Goal: Task Accomplishment & Management: Manage account settings

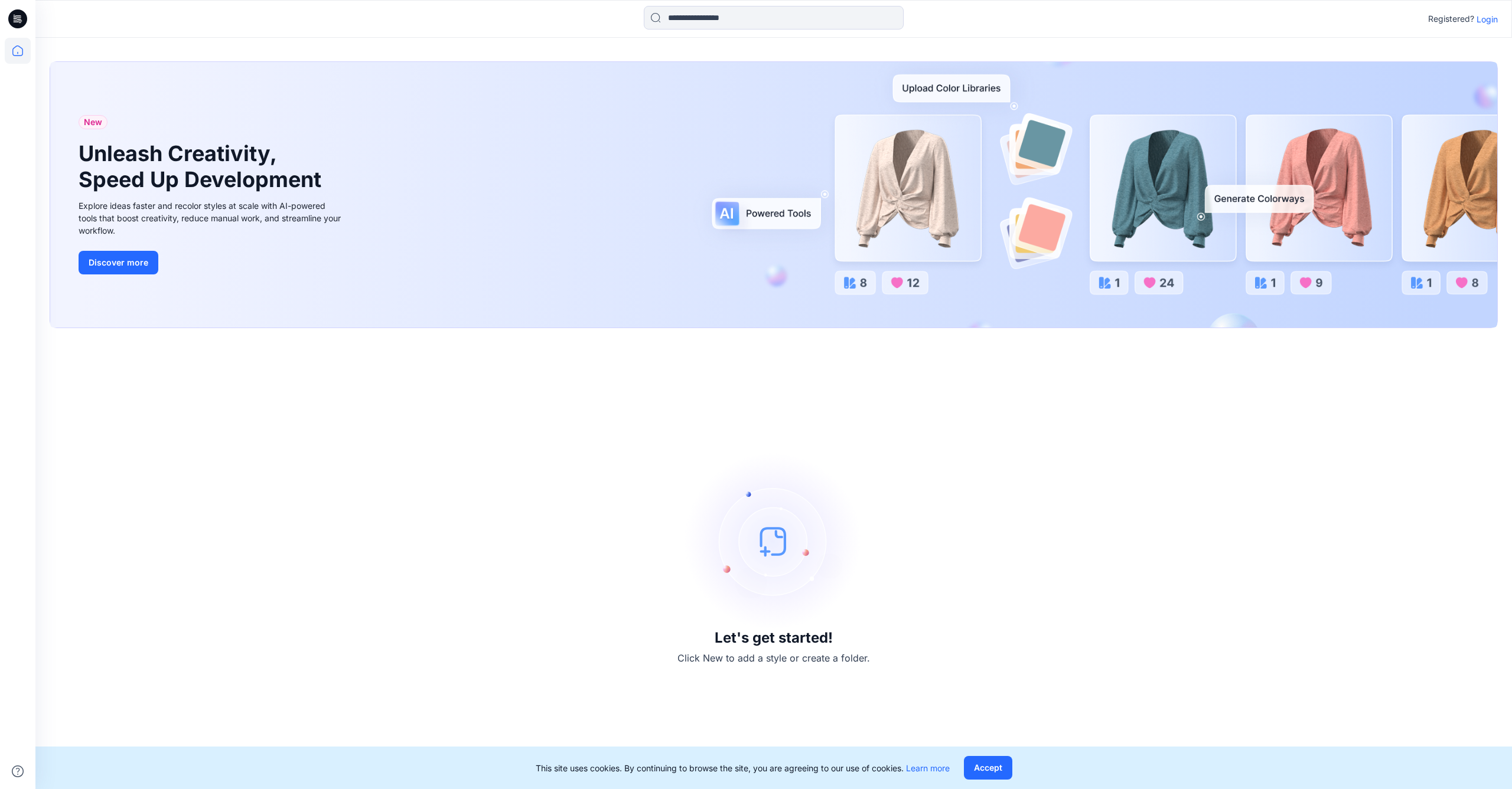
click at [1488, 22] on p "Login" at bounding box center [1487, 19] width 21 height 12
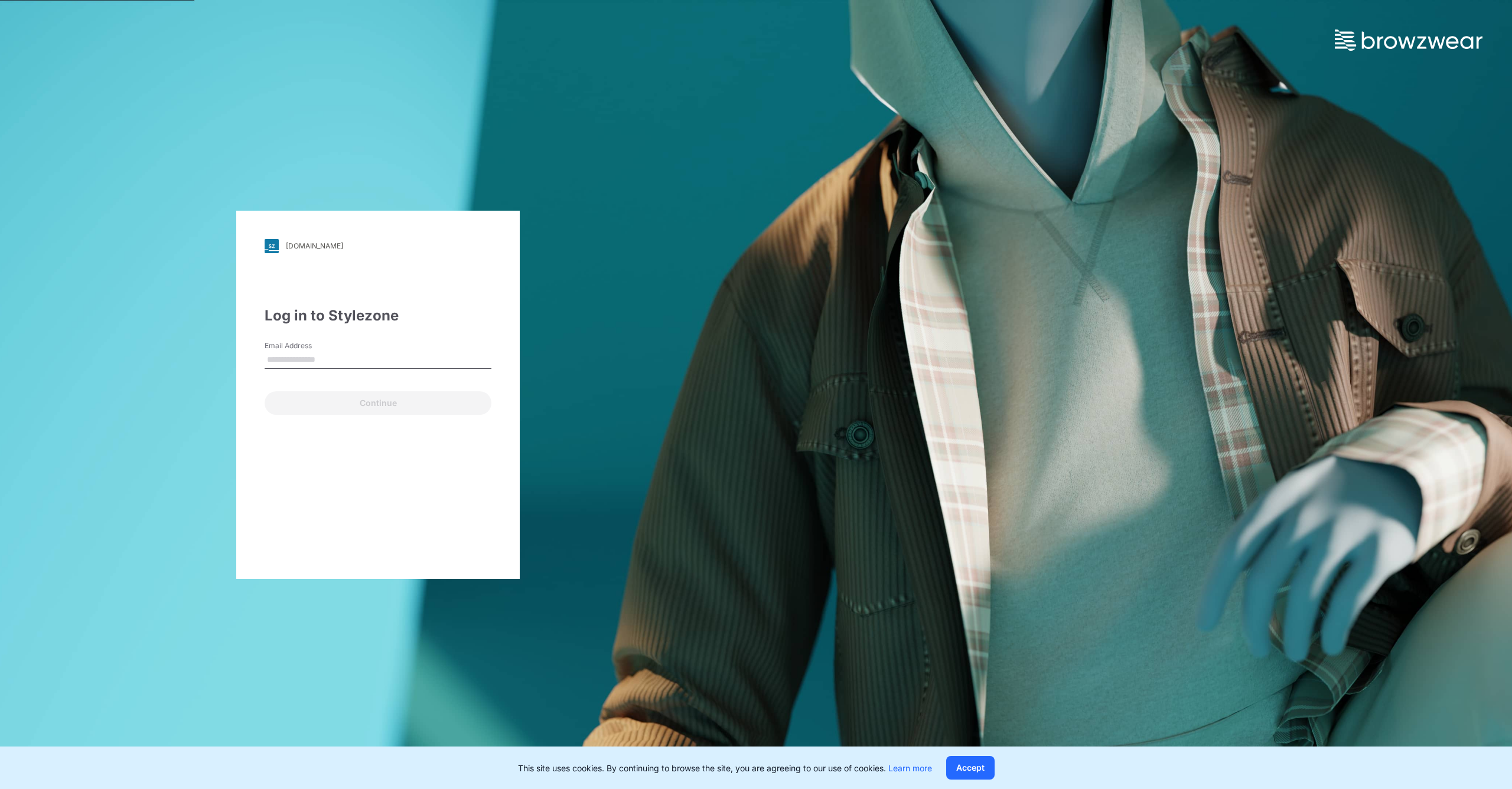
click at [327, 355] on input "Email Address" at bounding box center [378, 359] width 227 height 18
type input "**********"
click at [370, 403] on button "Continue" at bounding box center [378, 403] width 227 height 24
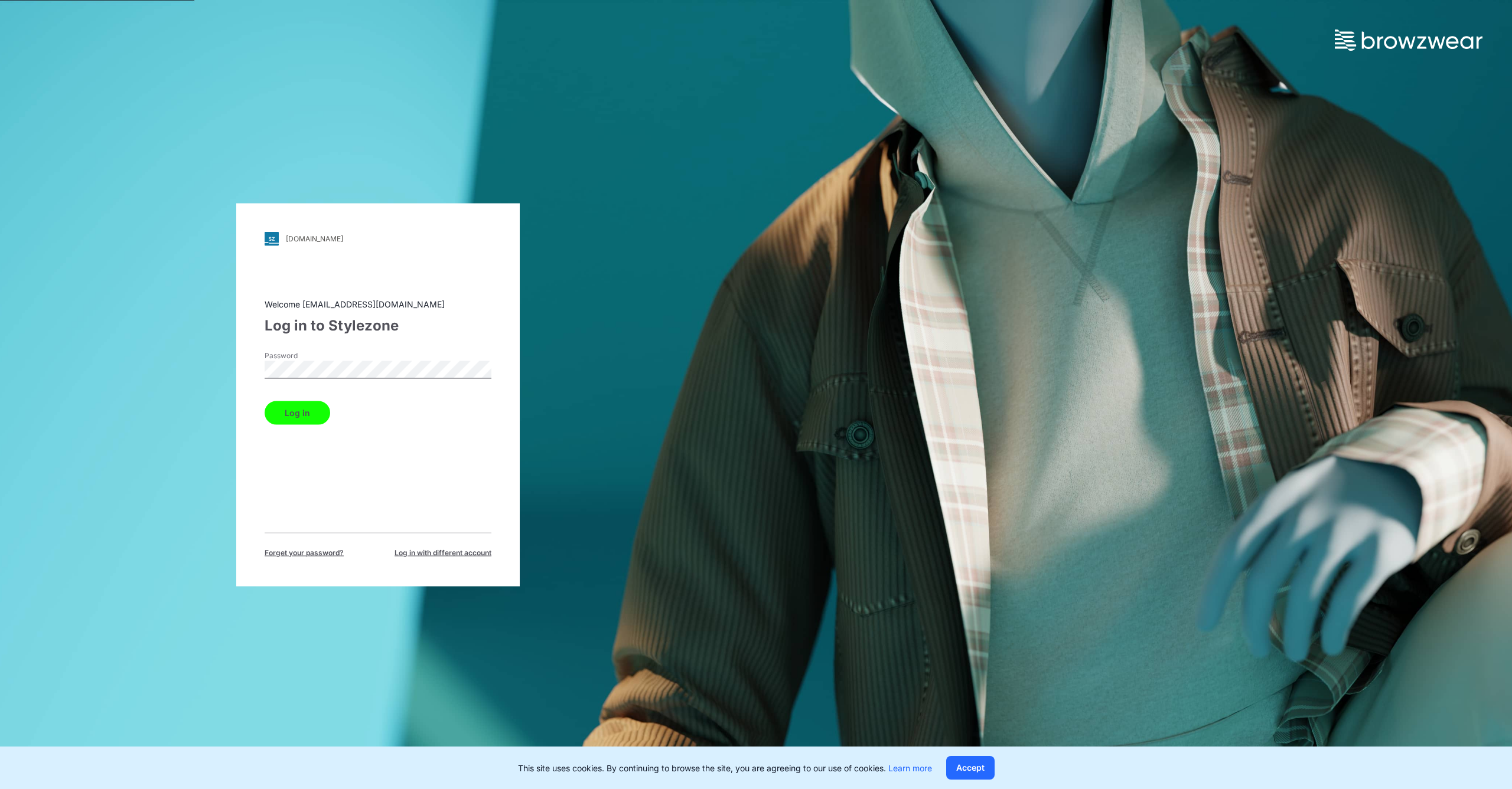
click at [308, 410] on button "Log in" at bounding box center [297, 413] width 66 height 24
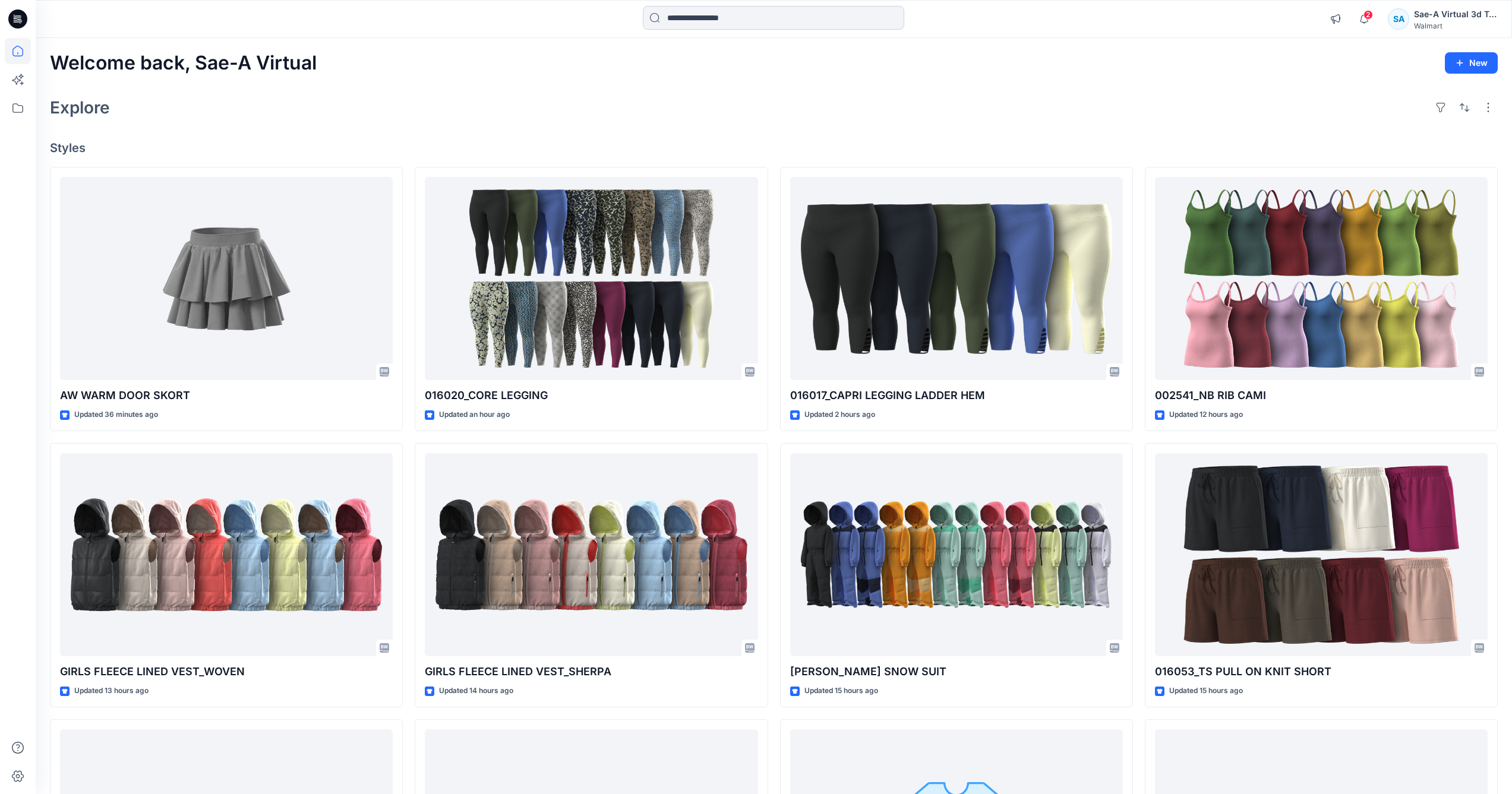
click at [712, 21] on input at bounding box center [773, 18] width 262 height 24
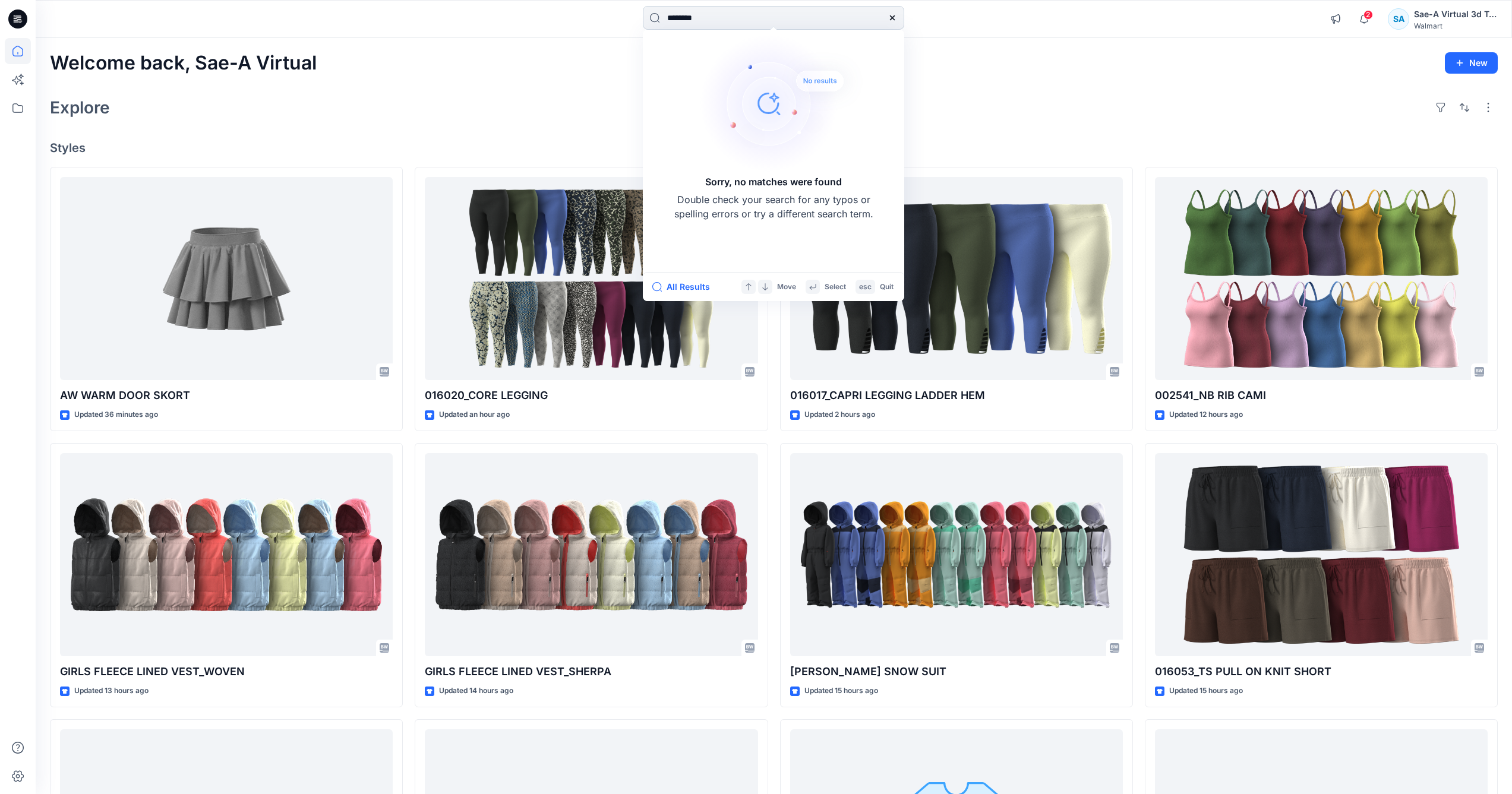
drag, startPoint x: 733, startPoint y: 20, endPoint x: 647, endPoint y: 22, distance: 86.0
click at [647, 22] on input "********" at bounding box center [773, 18] width 262 height 24
type input "*"
type input "********"
click at [685, 284] on button "All Results" at bounding box center [685, 287] width 65 height 14
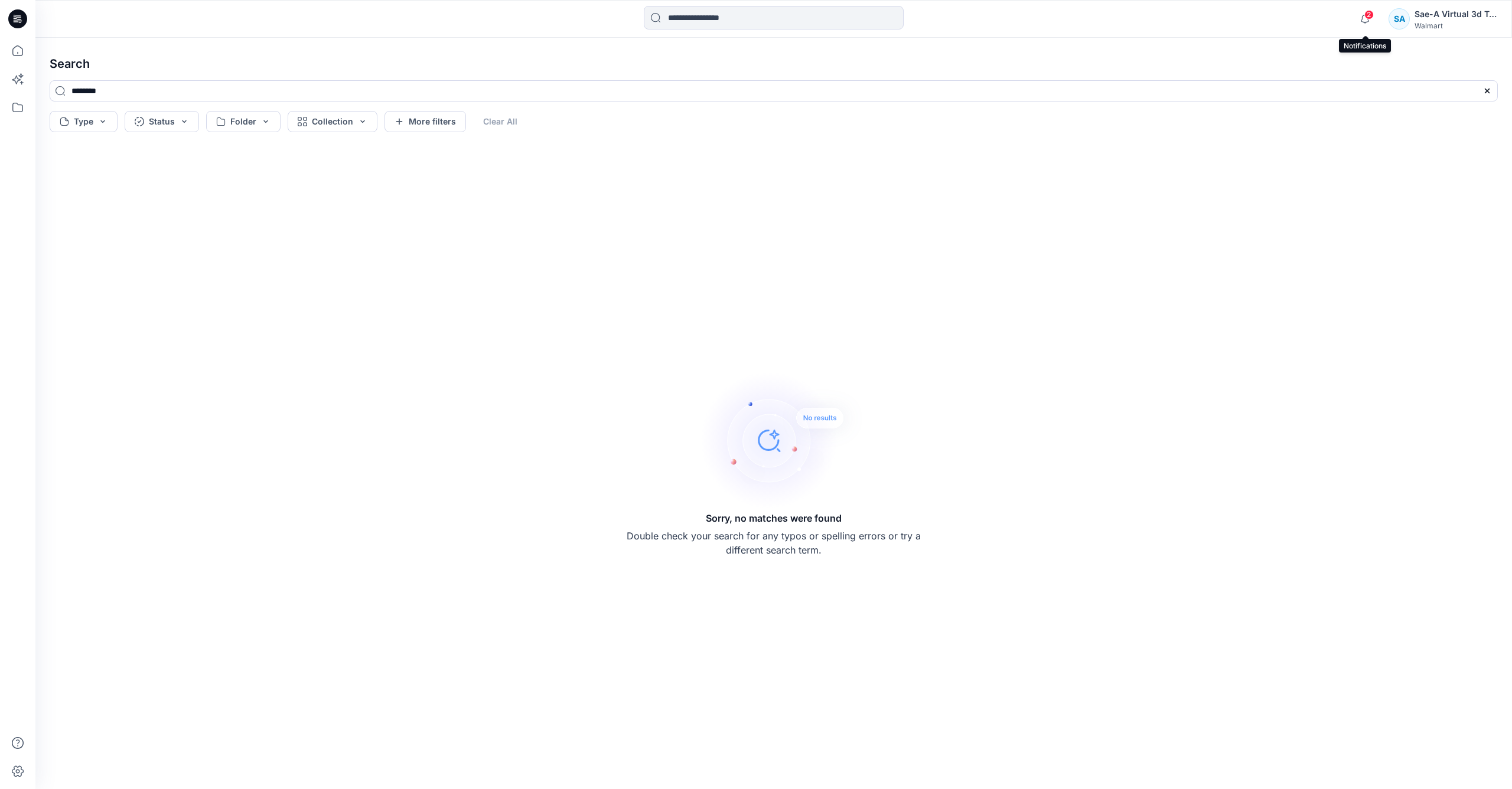
click at [1367, 14] on span "2" at bounding box center [1369, 14] width 9 height 9
click at [16, 53] on icon at bounding box center [18, 51] width 26 height 26
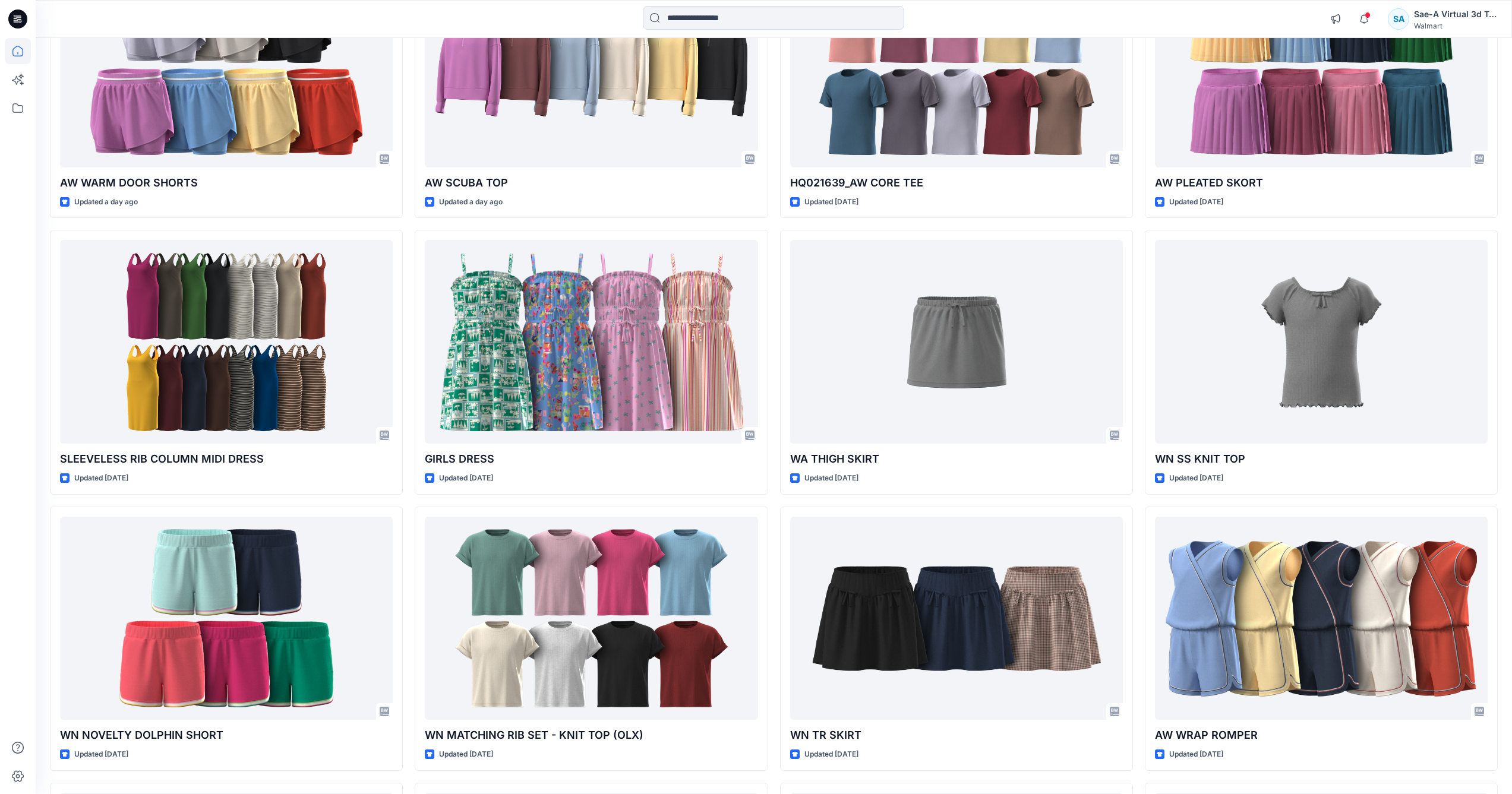
scroll to position [2163, 0]
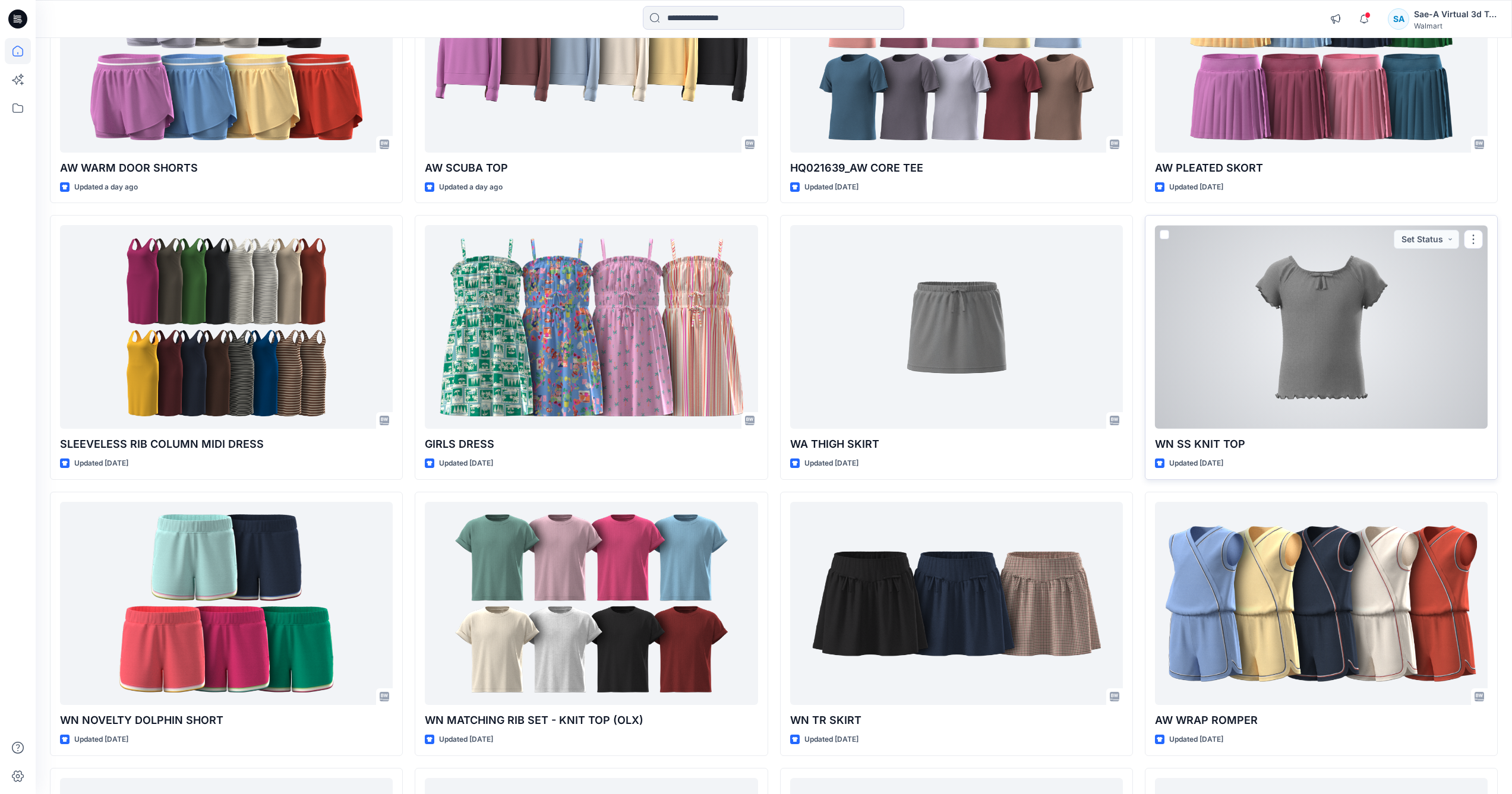
click at [1312, 383] on div at bounding box center [1322, 327] width 333 height 204
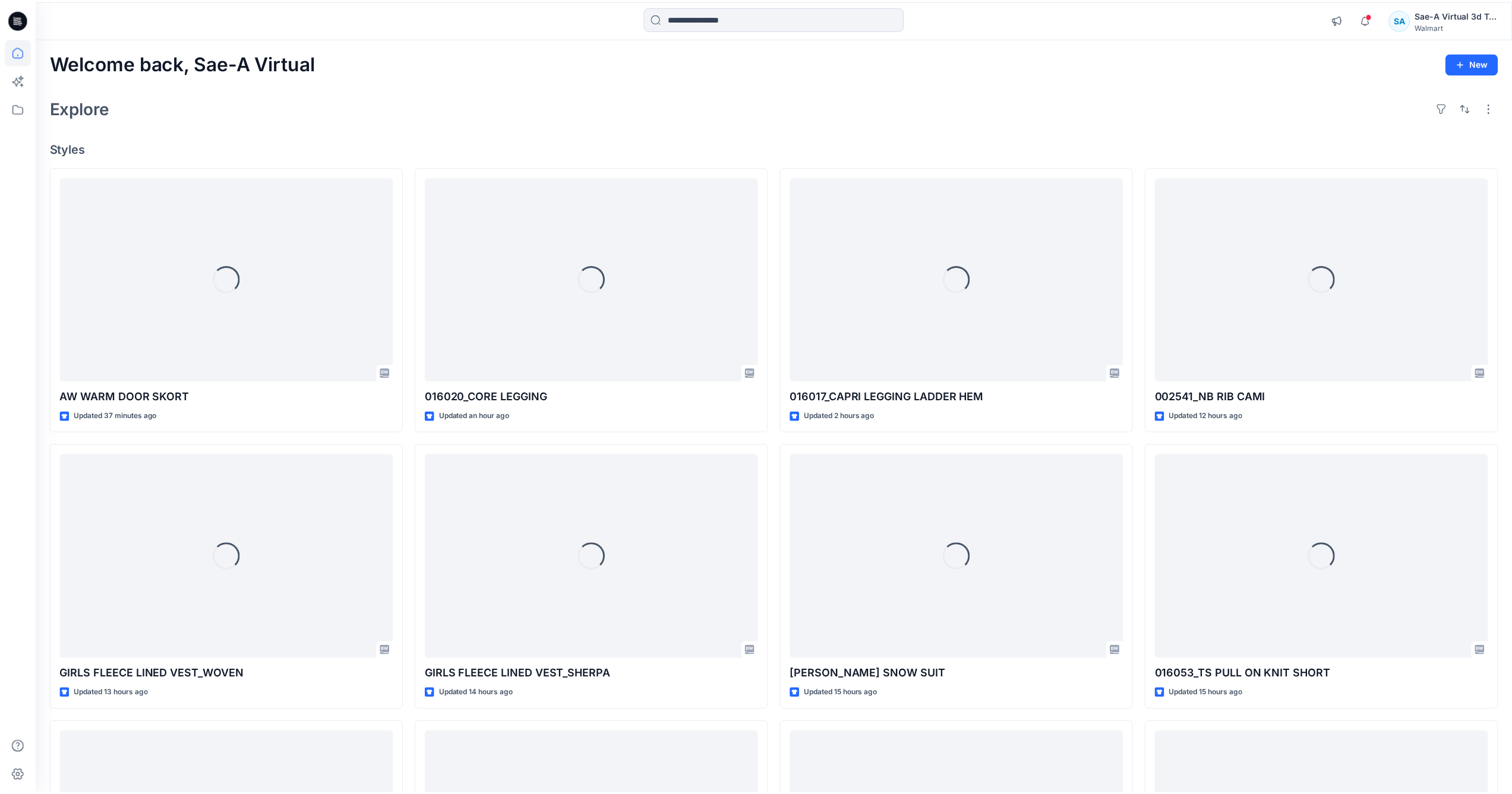
scroll to position [2163, 0]
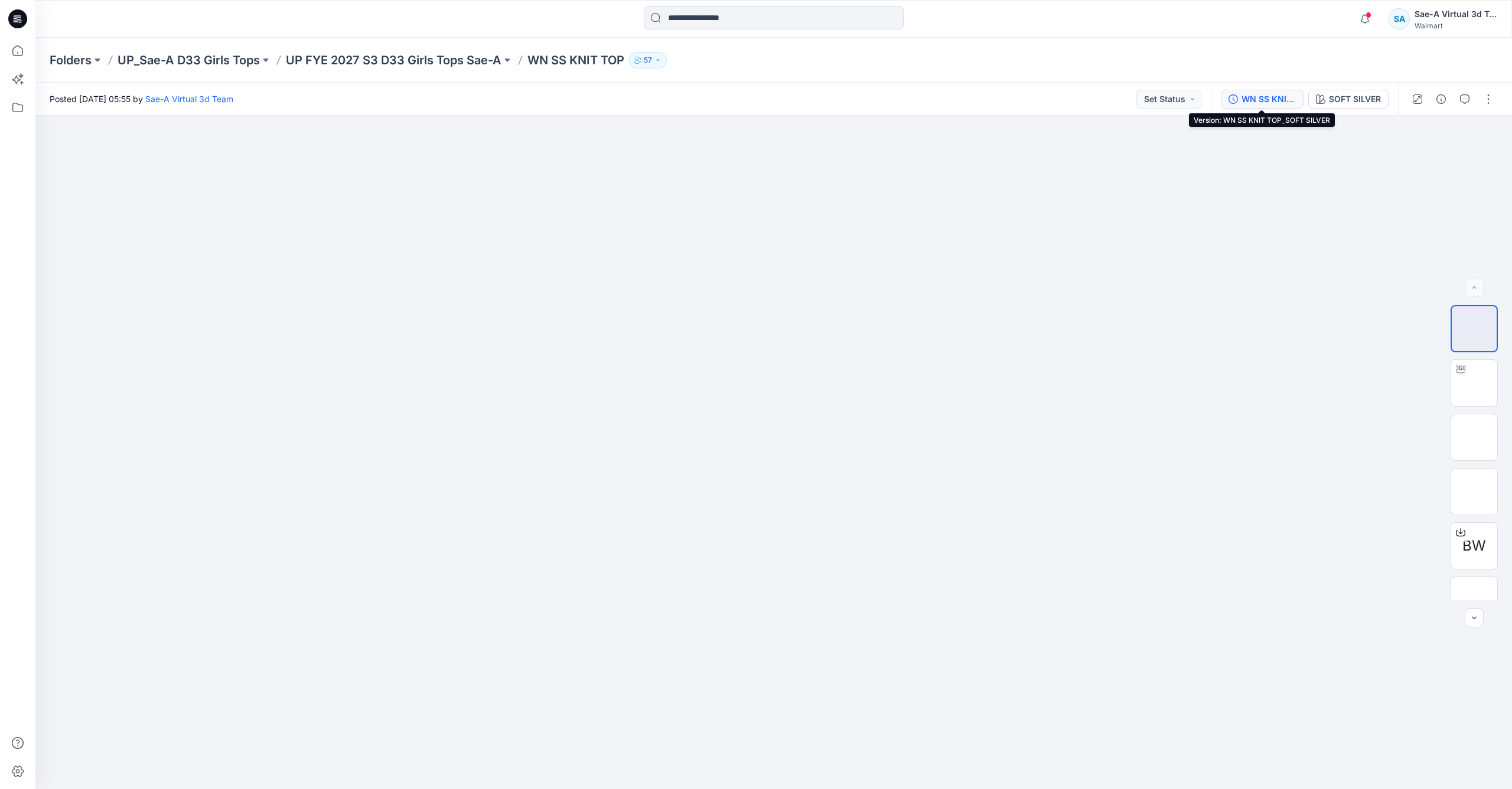
click at [1281, 105] on div "WN SS KNIT TOP_SOFT SILVER" at bounding box center [1268, 100] width 54 height 13
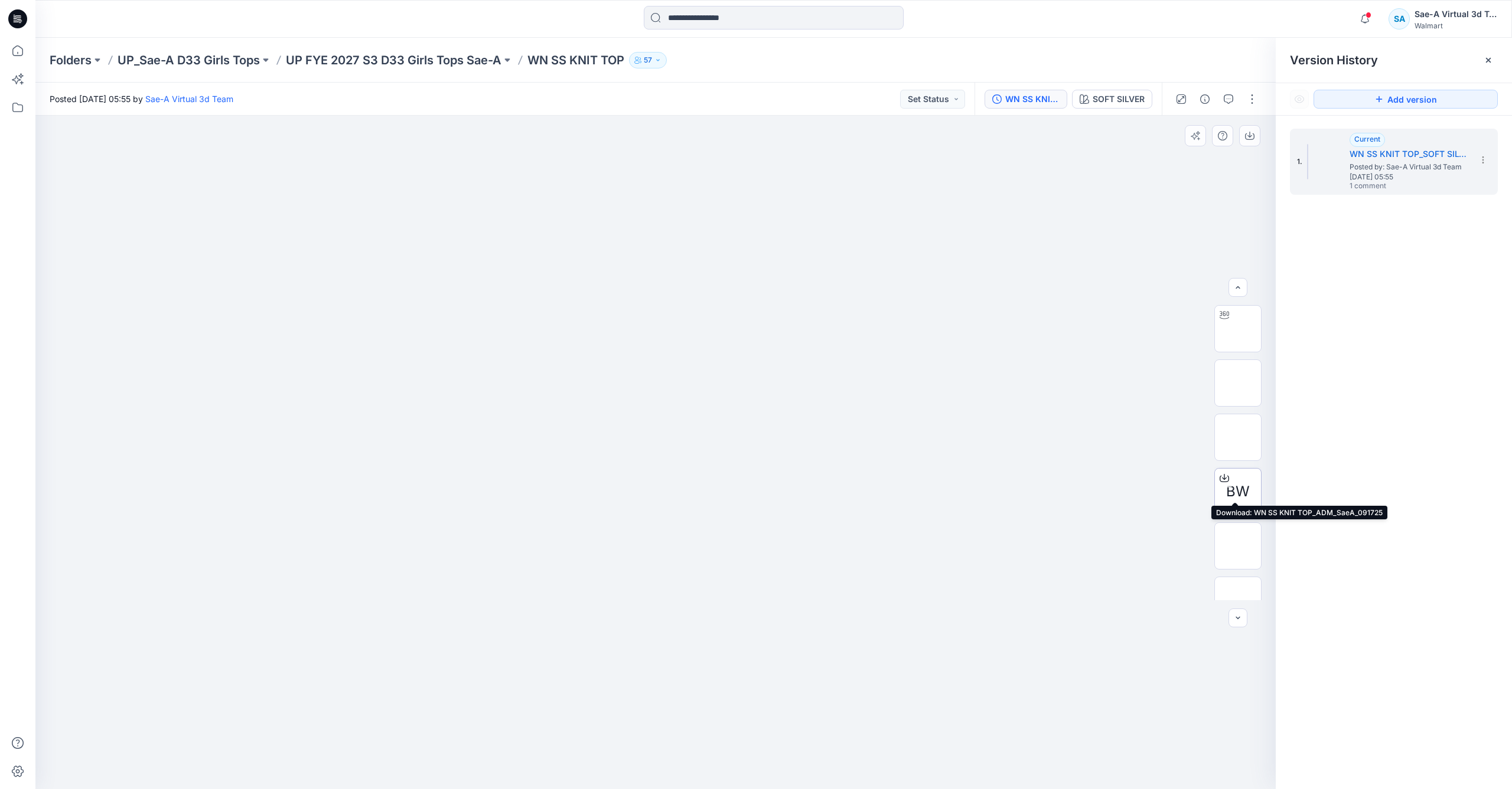
scroll to position [78, 0]
click at [1233, 524] on img at bounding box center [1238, 522] width 24 height 12
click at [1232, 354] on img at bounding box center [1238, 359] width 46 height 25
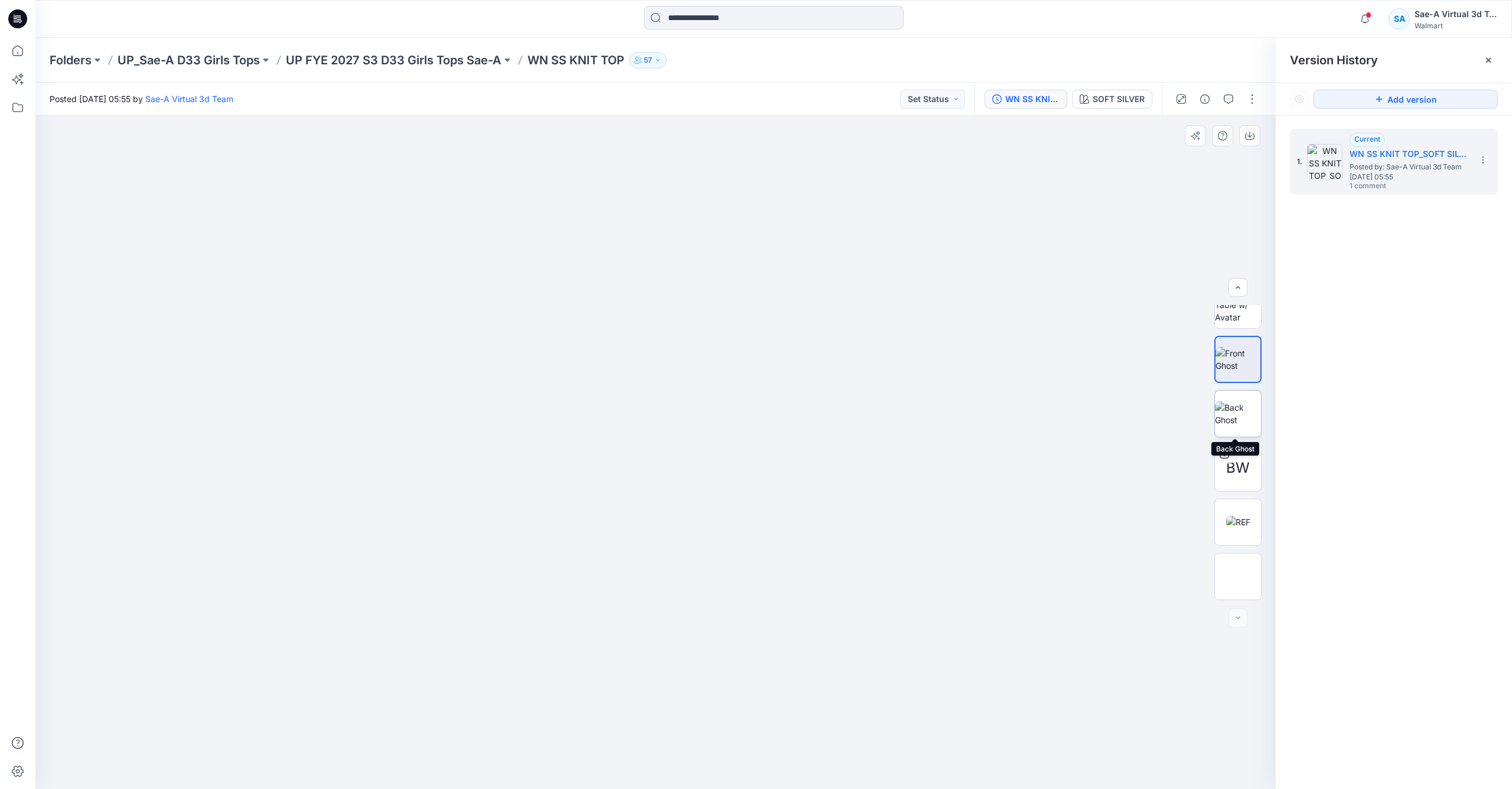
click at [1245, 415] on img at bounding box center [1238, 414] width 46 height 25
click at [1250, 363] on img at bounding box center [1238, 359] width 46 height 25
click at [1235, 377] on img at bounding box center [1238, 382] width 46 height 37
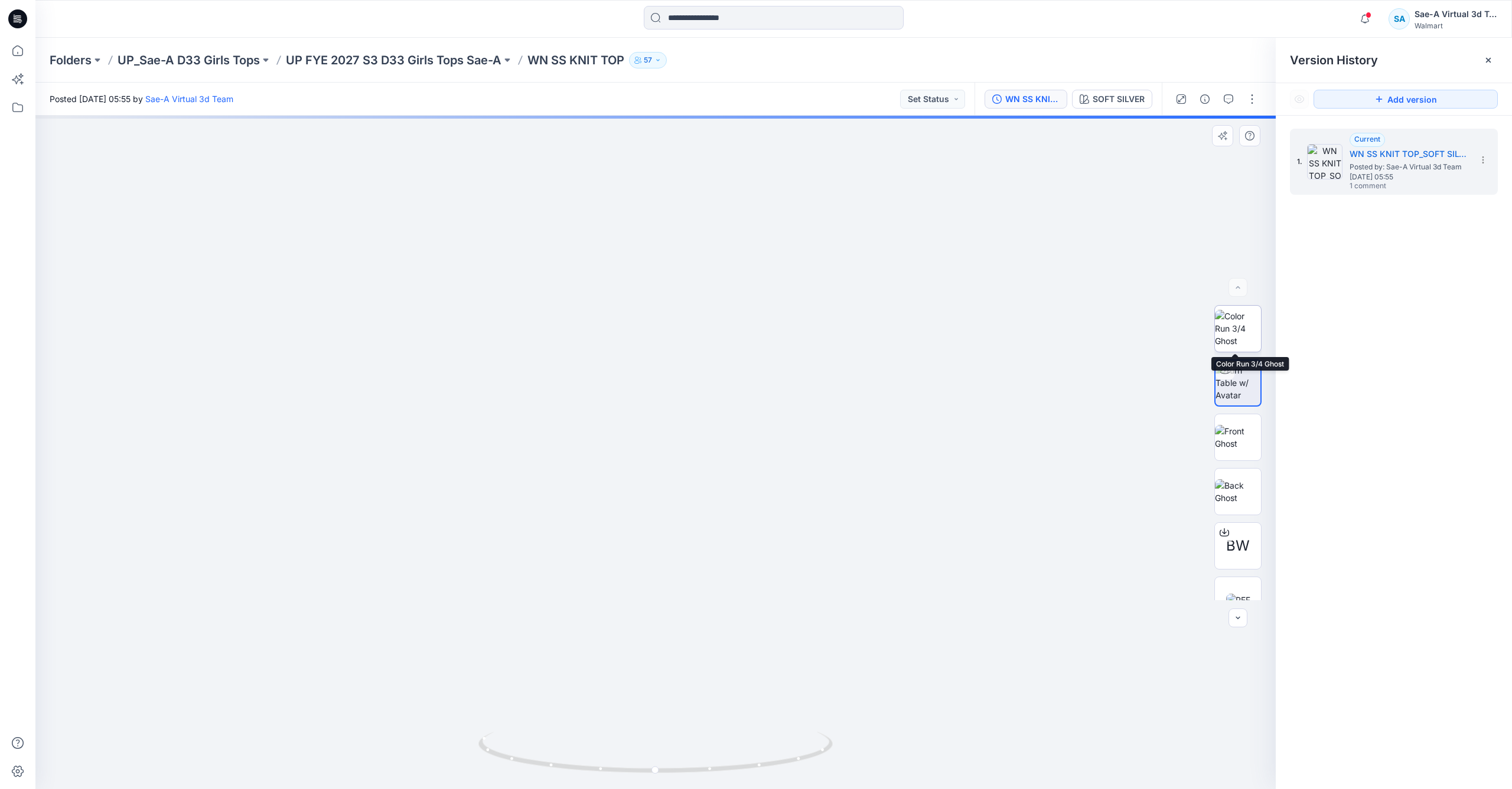
click at [1240, 337] on img at bounding box center [1238, 328] width 46 height 37
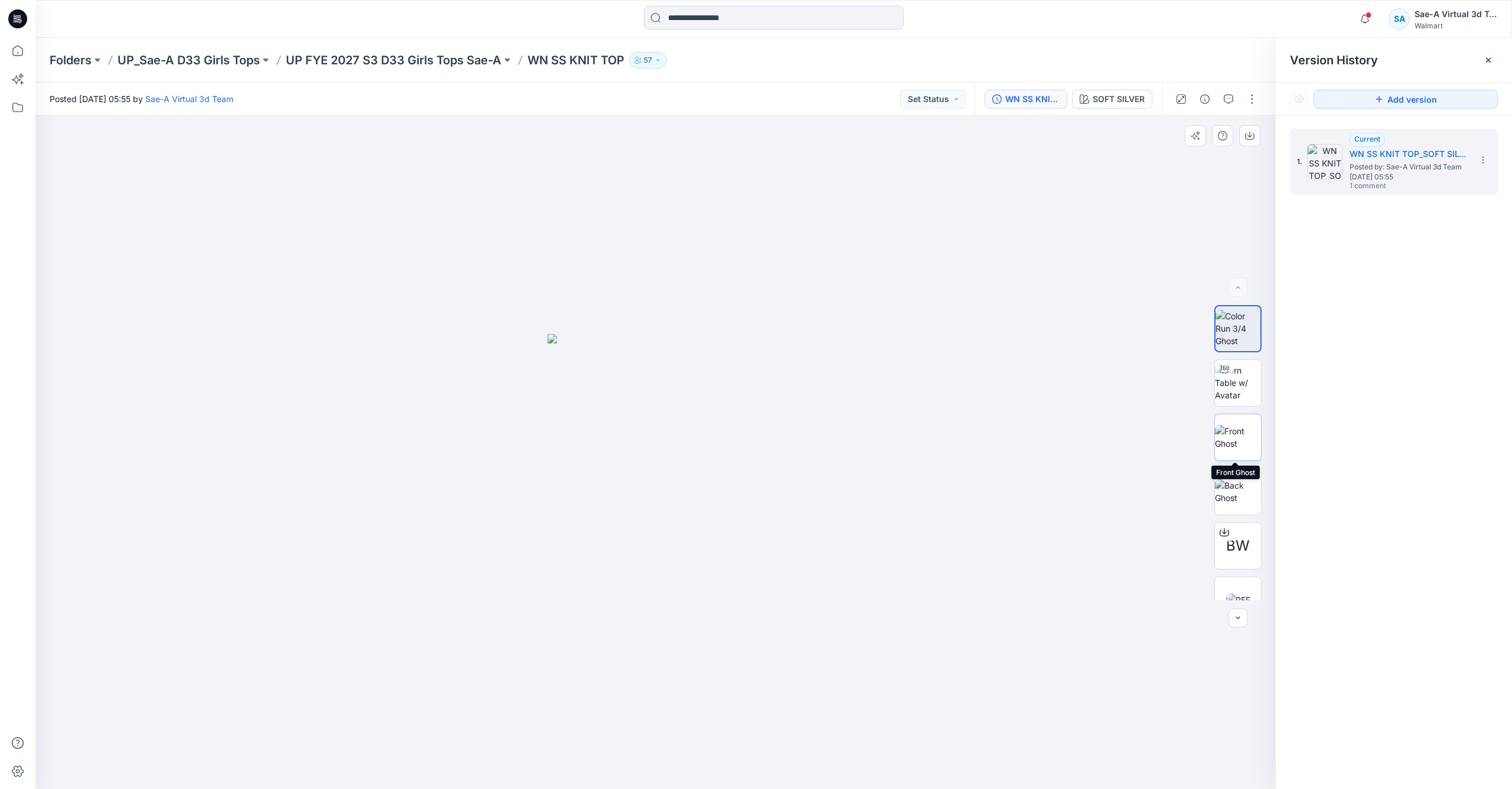
click at [1240, 443] on img at bounding box center [1238, 437] width 46 height 25
click at [1251, 488] on img at bounding box center [1238, 492] width 46 height 25
click at [1227, 528] on img at bounding box center [1238, 522] width 24 height 12
click at [1245, 348] on img at bounding box center [1238, 359] width 46 height 25
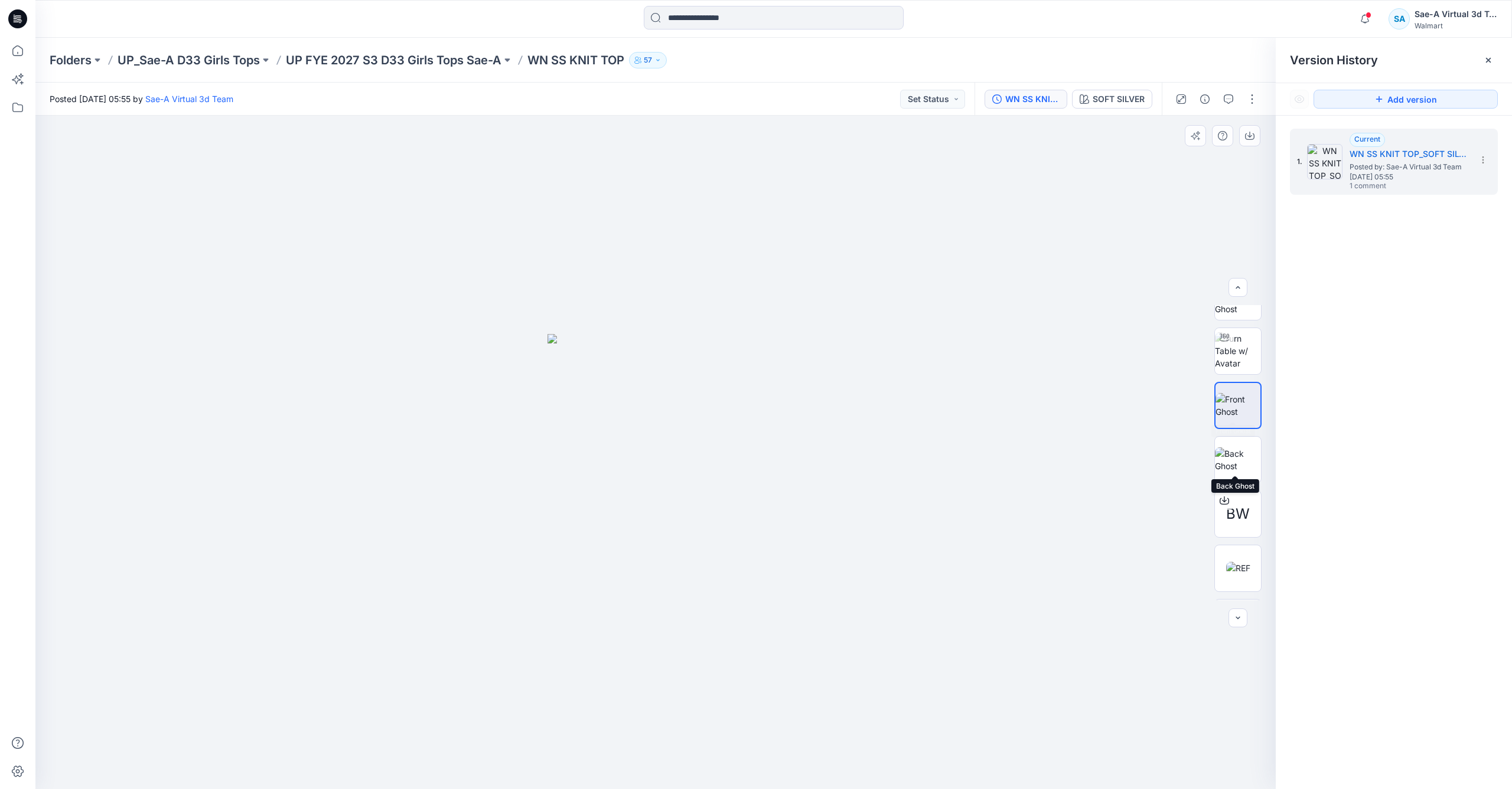
scroll to position [0, 0]
click at [1365, 177] on span "[DATE] 05:55" at bounding box center [1408, 177] width 118 height 9
click at [1111, 93] on div "SOFT SILVER" at bounding box center [1118, 100] width 52 height 13
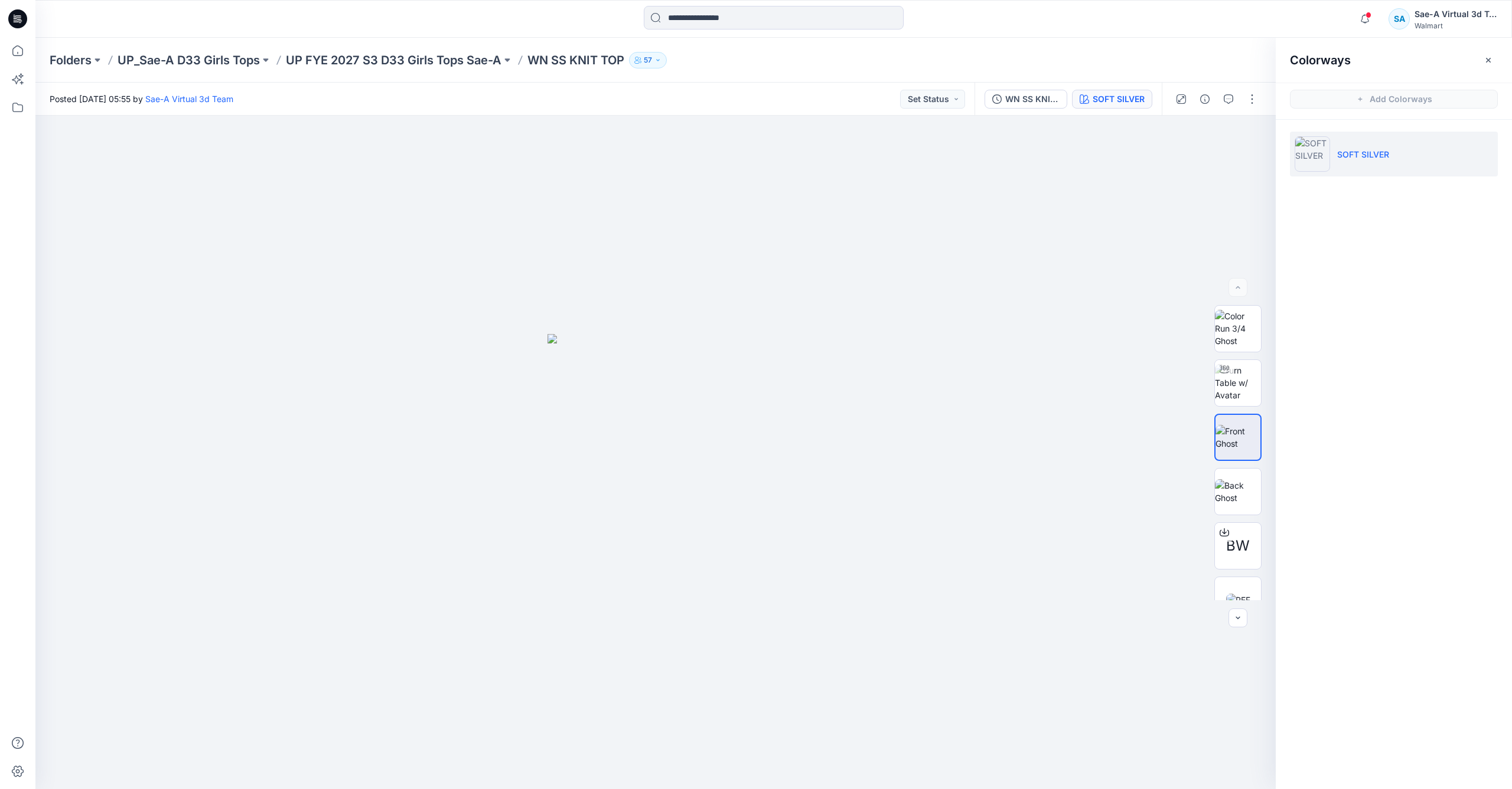
click at [1384, 145] on li "SOFT SILVER" at bounding box center [1393, 154] width 208 height 45
click at [1034, 95] on div "WN SS KNIT TOP_SOFT SILVER" at bounding box center [1032, 100] width 54 height 13
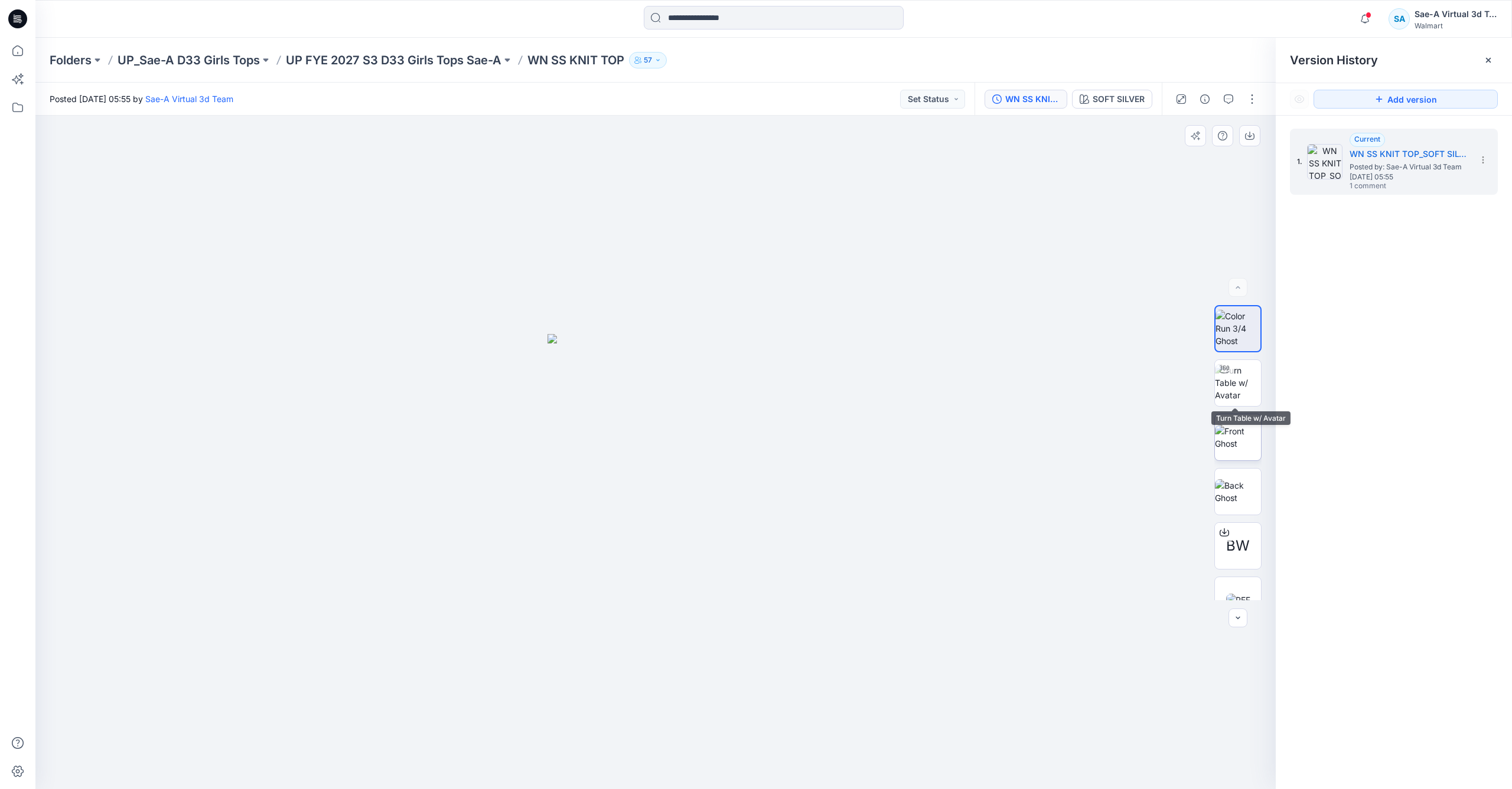
click at [1245, 425] on img at bounding box center [1238, 437] width 46 height 25
click at [1238, 347] on img at bounding box center [1238, 328] width 46 height 37
click at [1455, 189] on div "Current WN SS KNIT TOP_SOFT SILVER Posted by: Sae-A Virtual 3d Team Wednesday, …" at bounding box center [1408, 162] width 118 height 58
click at [1372, 155] on h5 "WN SS KNIT TOP_SOFT SILVER" at bounding box center [1408, 154] width 118 height 14
click at [1233, 98] on icon "button" at bounding box center [1228, 99] width 9 height 9
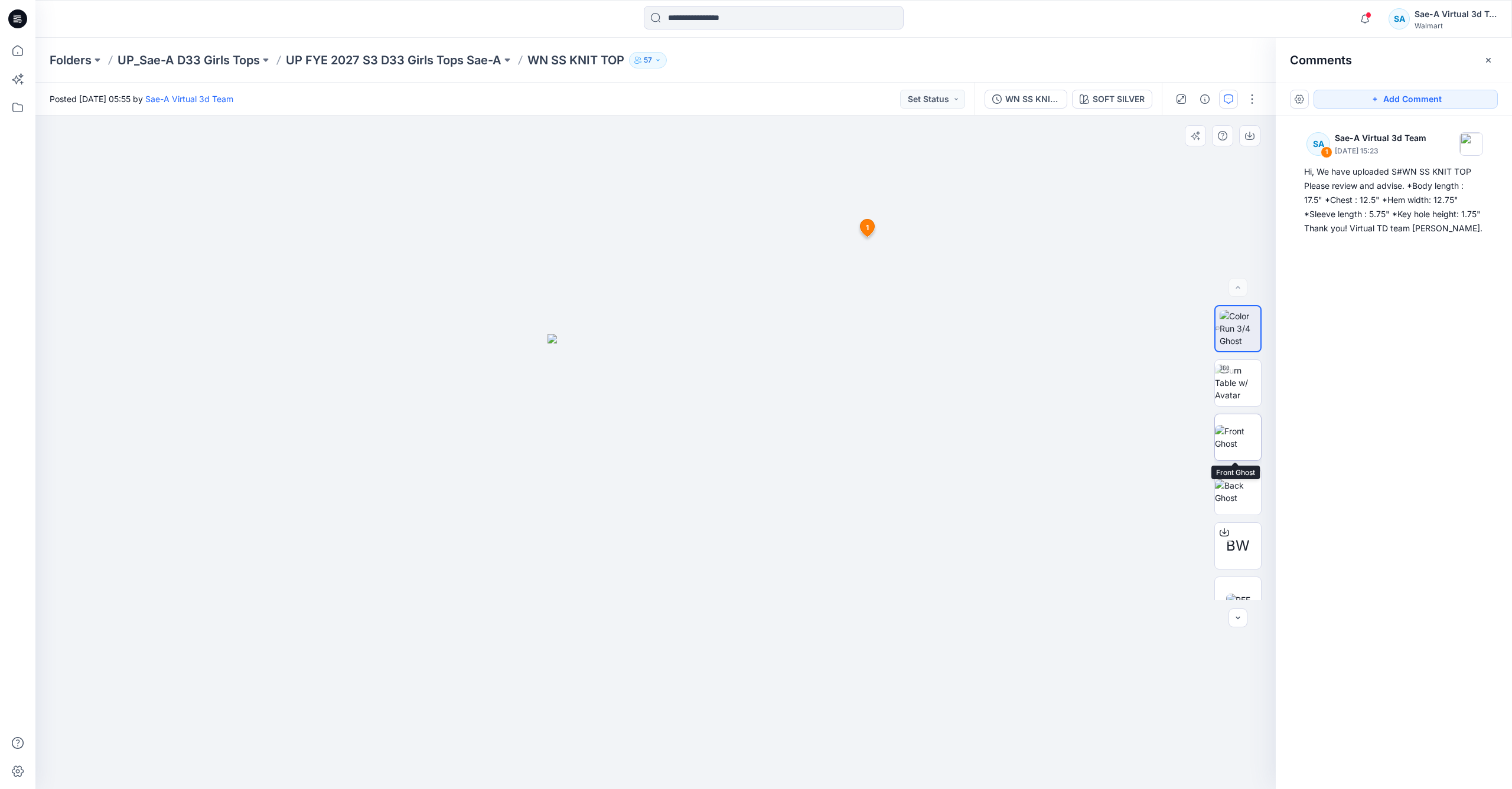
click at [1245, 445] on img at bounding box center [1238, 437] width 46 height 25
click at [1237, 444] on img at bounding box center [1238, 437] width 45 height 25
click at [1241, 491] on img at bounding box center [1238, 492] width 46 height 25
click at [1234, 327] on img at bounding box center [1240, 328] width 41 height 37
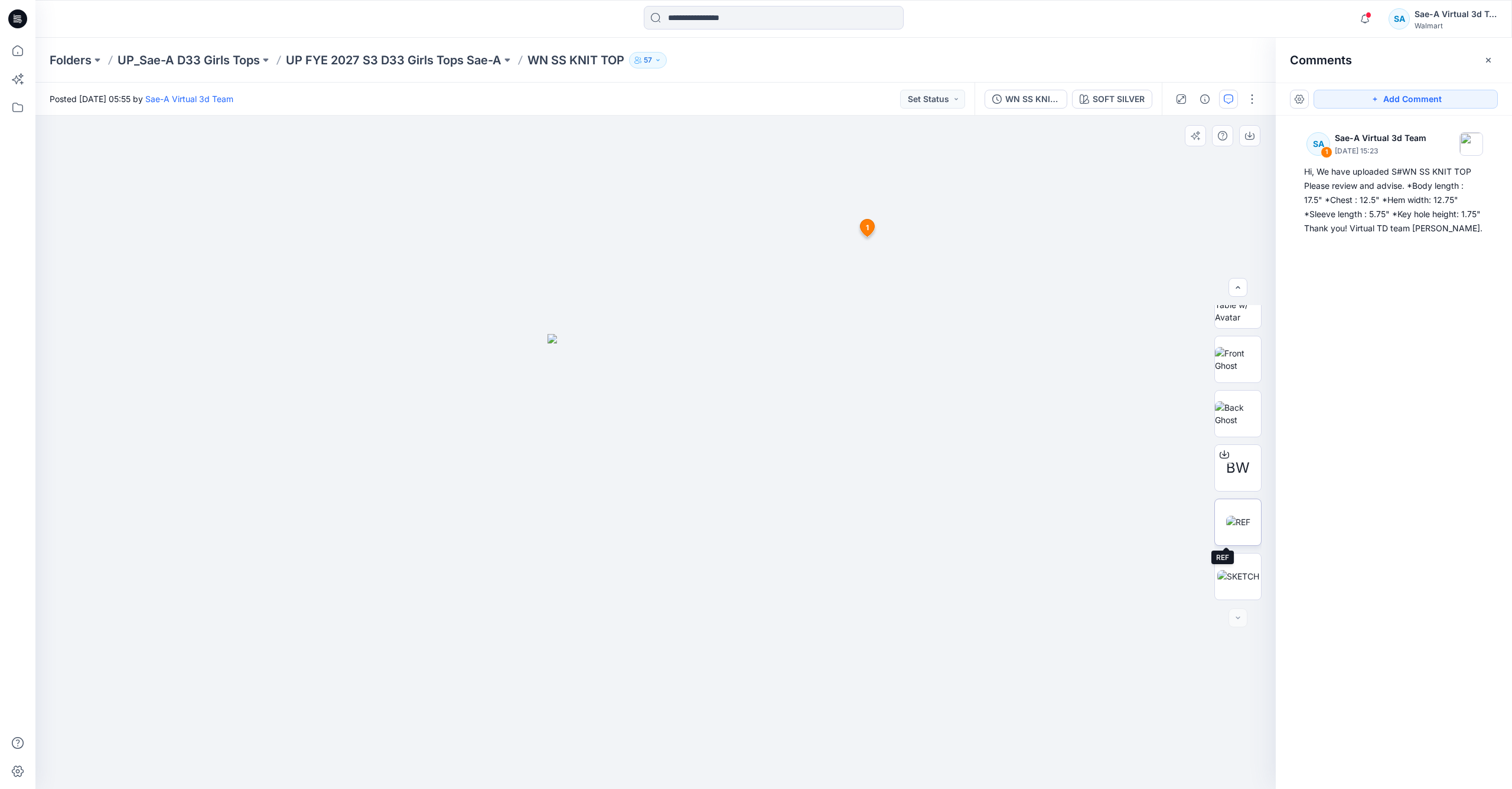
click at [1241, 528] on img at bounding box center [1238, 522] width 24 height 12
click at [1235, 405] on img at bounding box center [1238, 414] width 46 height 25
click at [1238, 361] on img at bounding box center [1238, 359] width 46 height 25
click at [1205, 99] on icon "button" at bounding box center [1205, 99] width 9 height 9
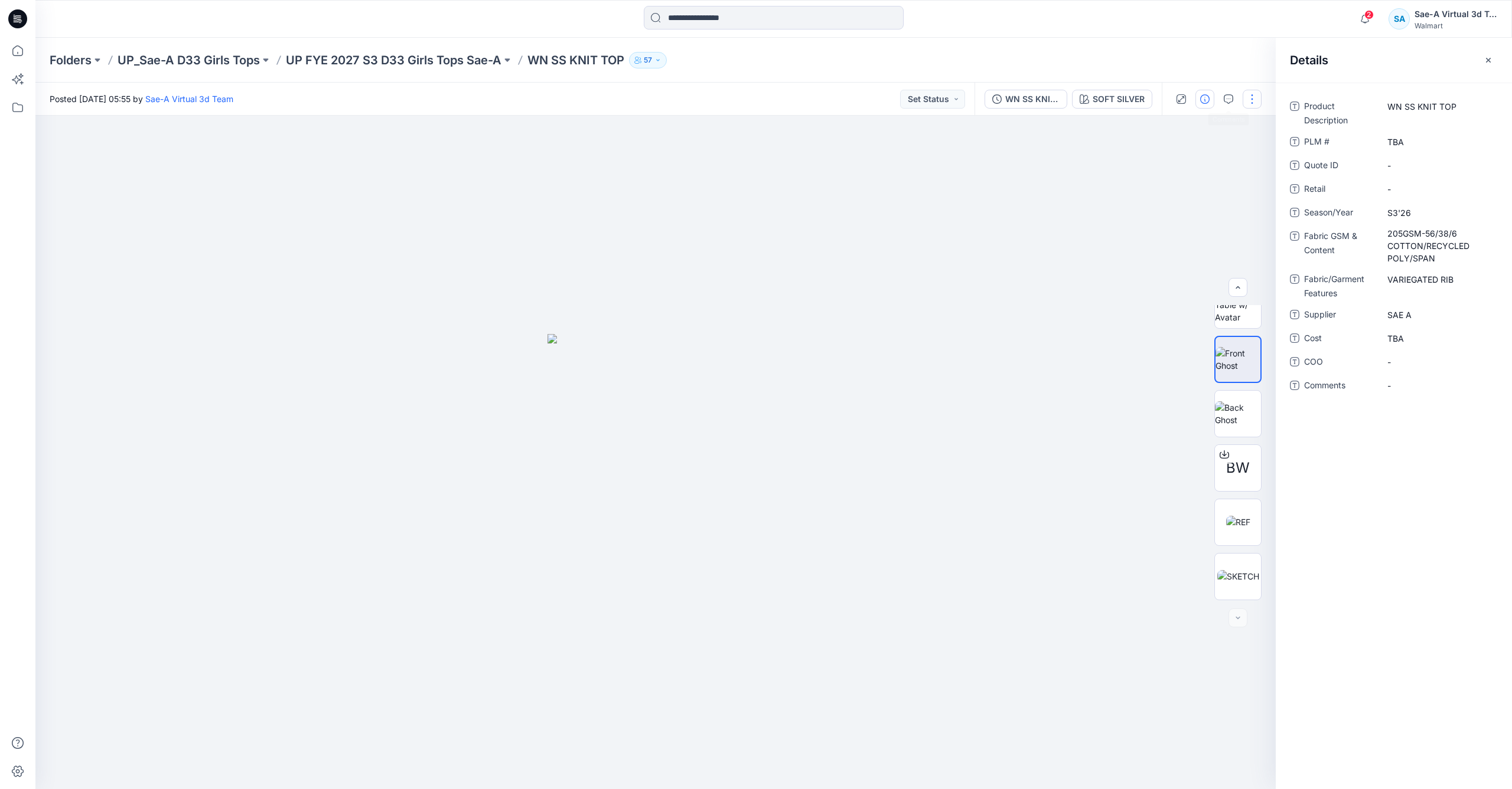
click at [1255, 105] on button "button" at bounding box center [1252, 99] width 19 height 19
click at [1222, 158] on button "Edit" at bounding box center [1203, 159] width 109 height 22
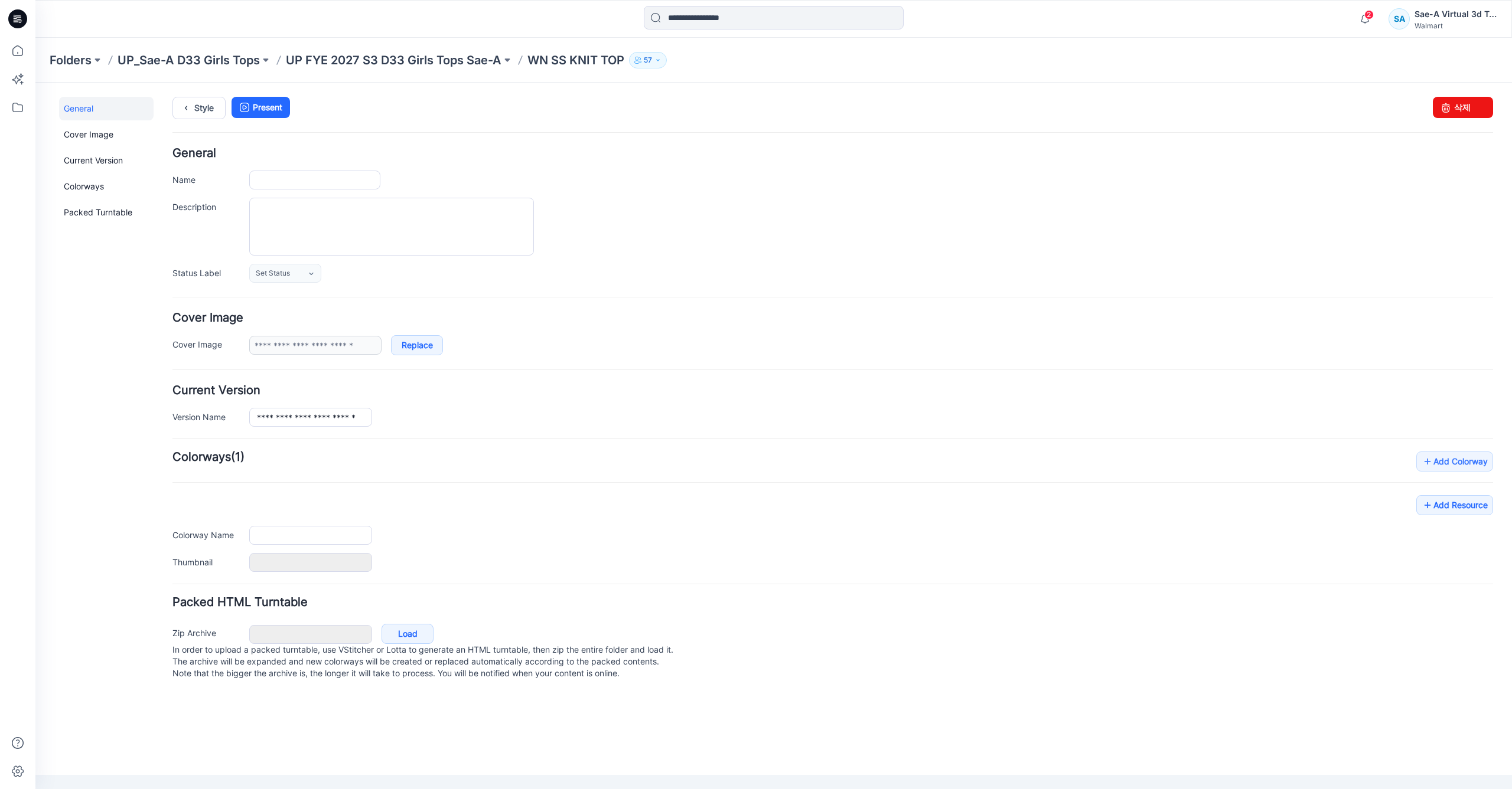
type input "**********"
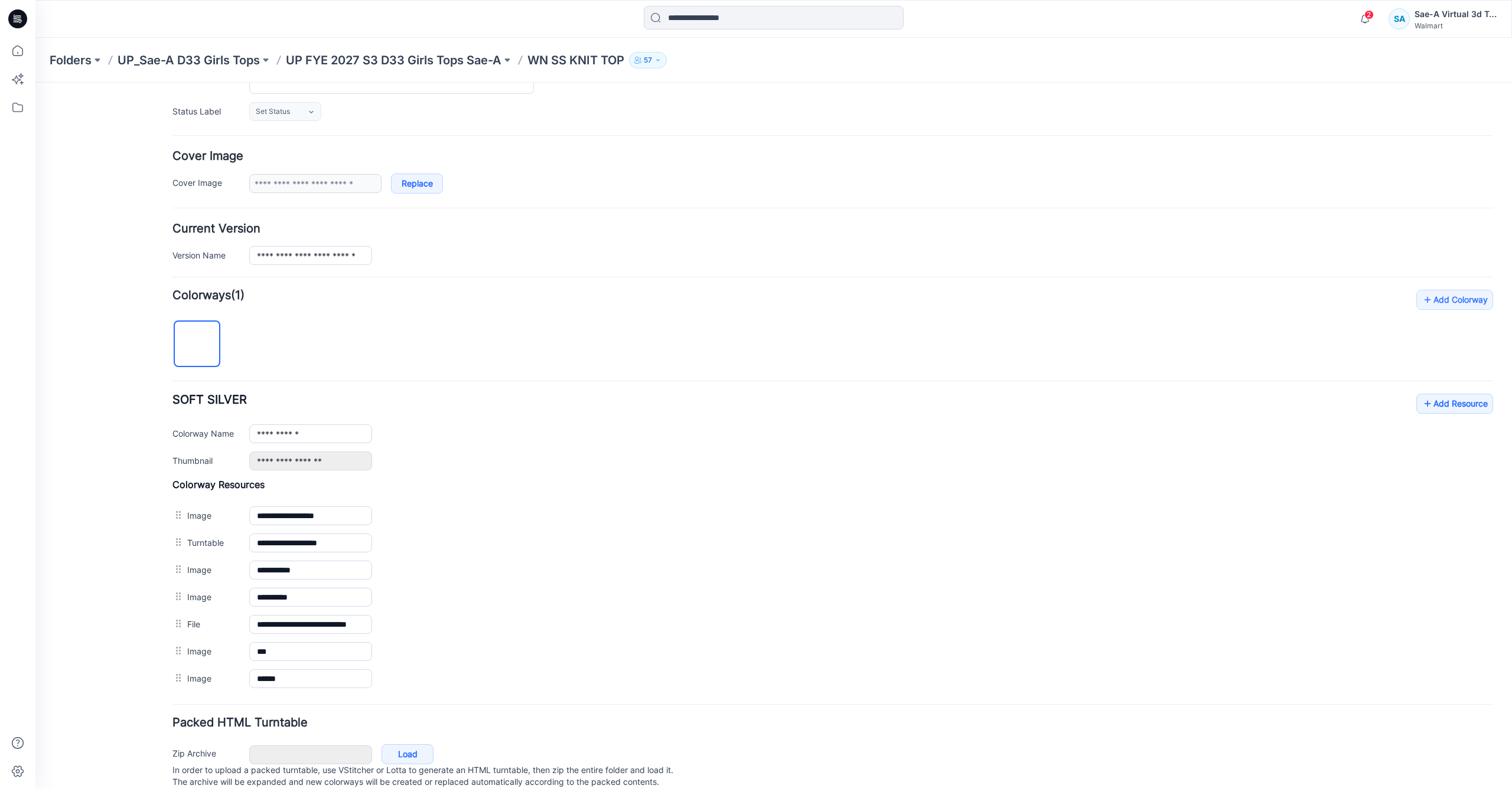
scroll to position [200, 0]
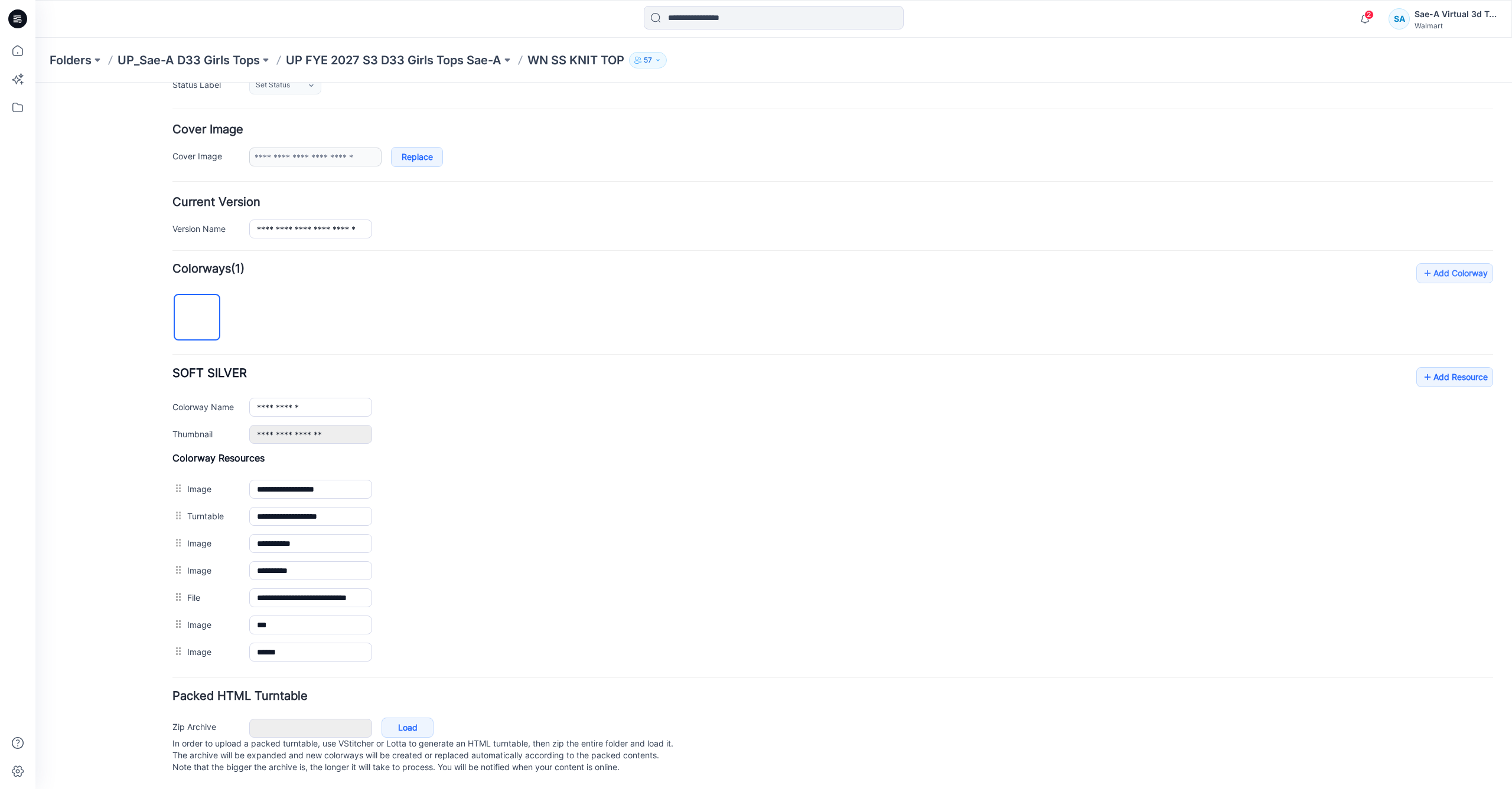
drag, startPoint x: 198, startPoint y: 308, endPoint x: 123, endPoint y: 344, distance: 83.2
click at [123, 344] on div "General Cover Image Current Version Colorways Packed Turntable" at bounding box center [106, 348] width 94 height 881
click at [197, 318] on img at bounding box center [197, 318] width 0 height 0
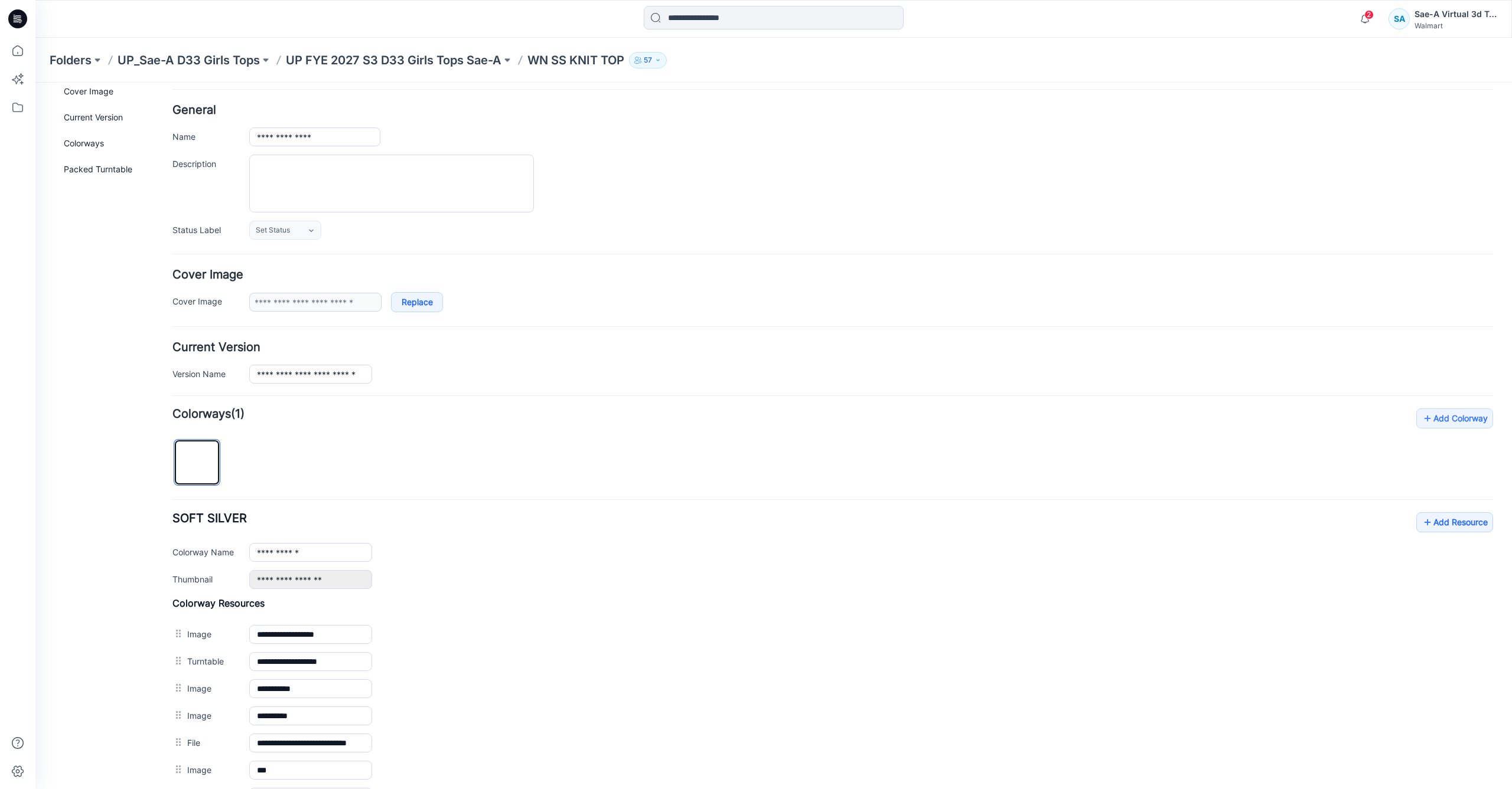
scroll to position [0, 0]
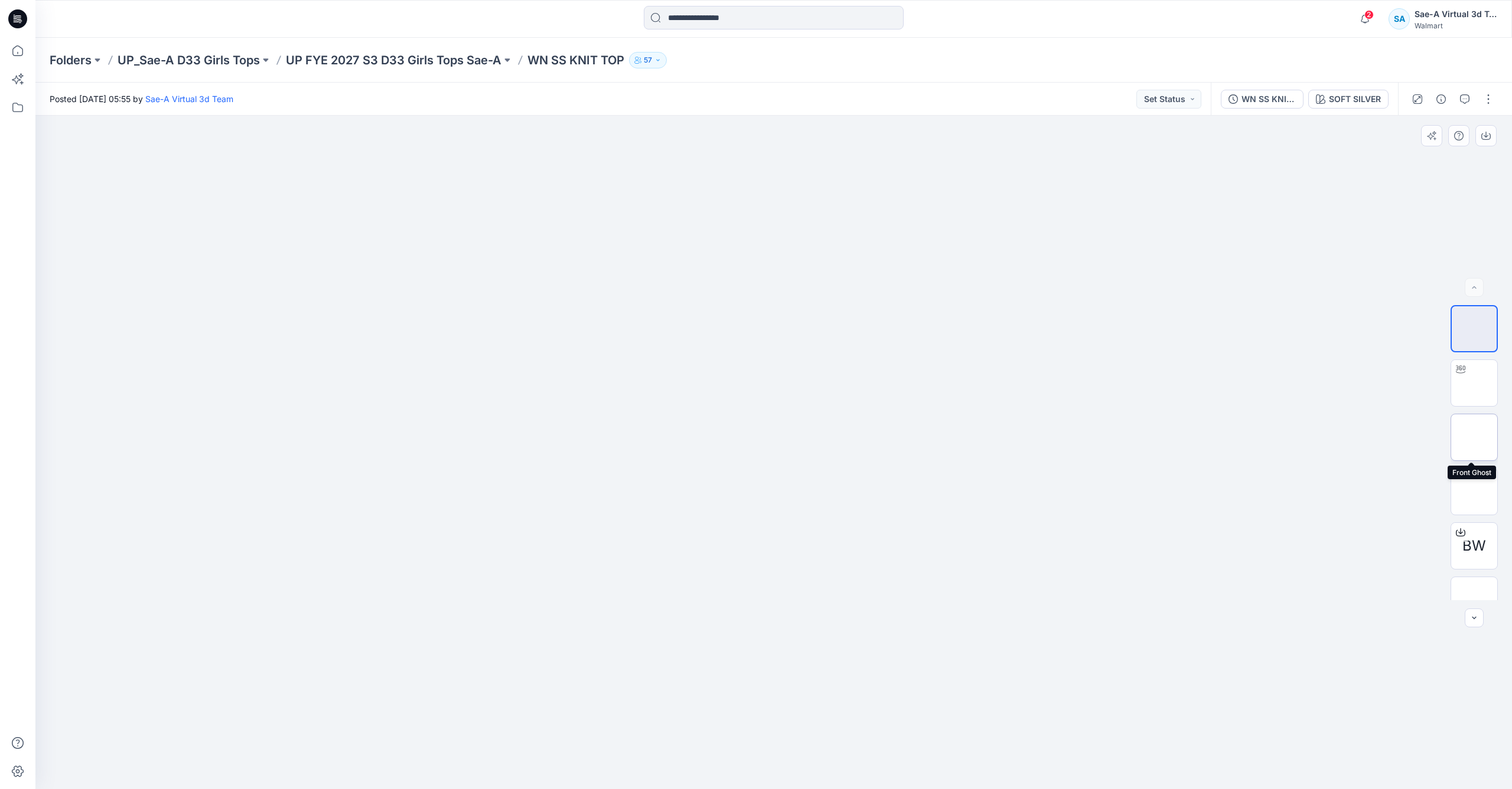
click at [1474, 437] on img at bounding box center [1474, 437] width 0 height 0
click at [1484, 134] on icon "button" at bounding box center [1486, 136] width 9 height 9
